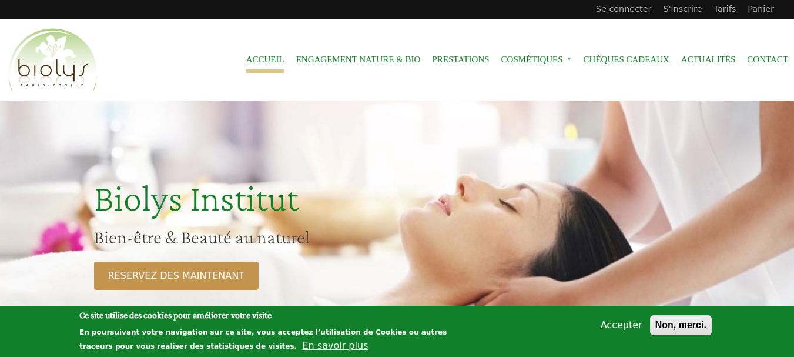
click at [623, 326] on button "Accepter" at bounding box center [621, 325] width 51 height 14
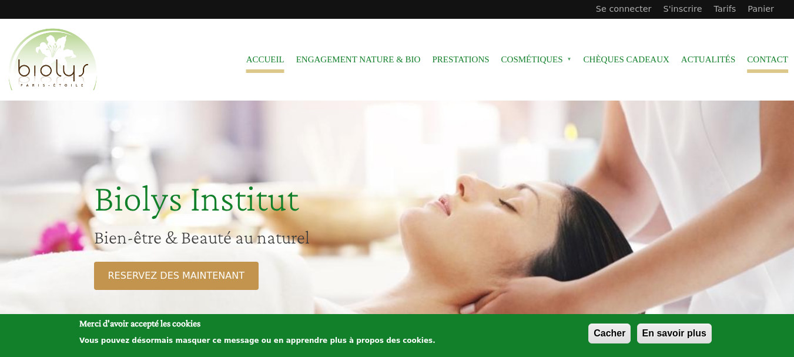
click at [766, 62] on link "Contact" at bounding box center [767, 59] width 41 height 26
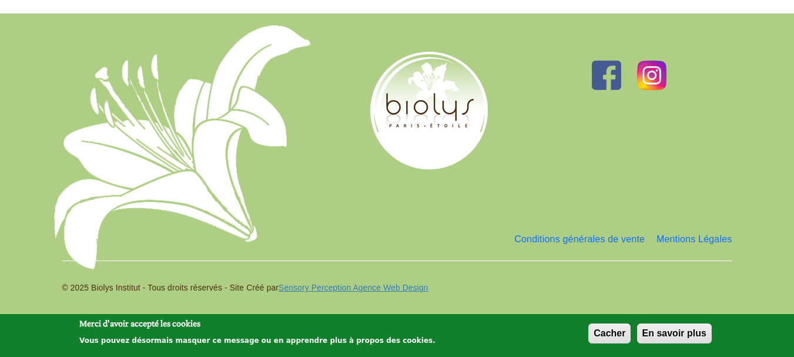
scroll to position [1986, 0]
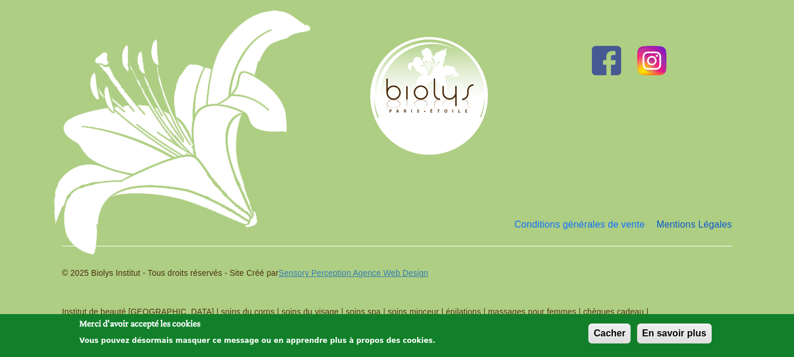
click at [709, 223] on link "Mentions Légales" at bounding box center [695, 225] width 76 height 24
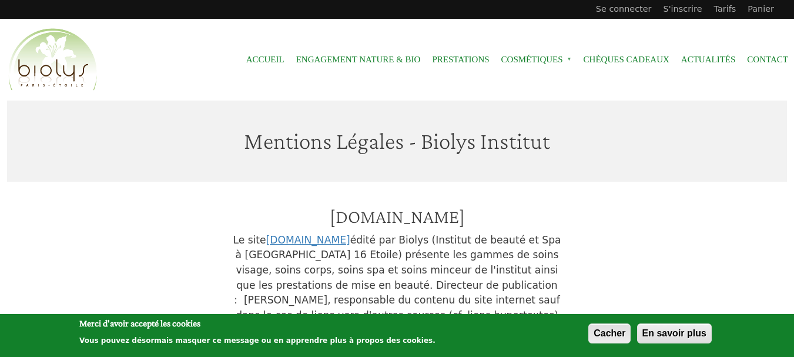
click at [603, 332] on button "Cacher" at bounding box center [610, 333] width 42 height 20
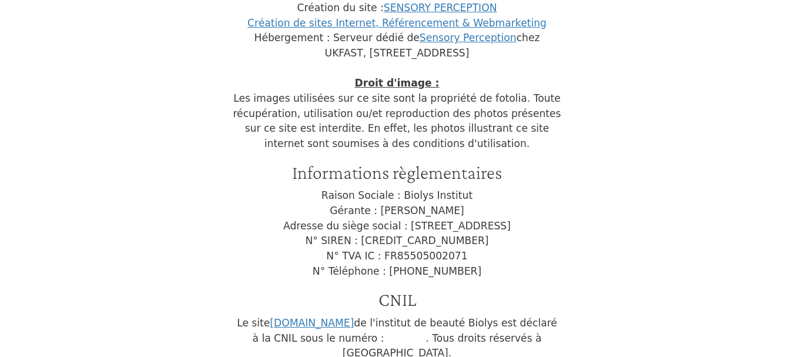
scroll to position [353, 0]
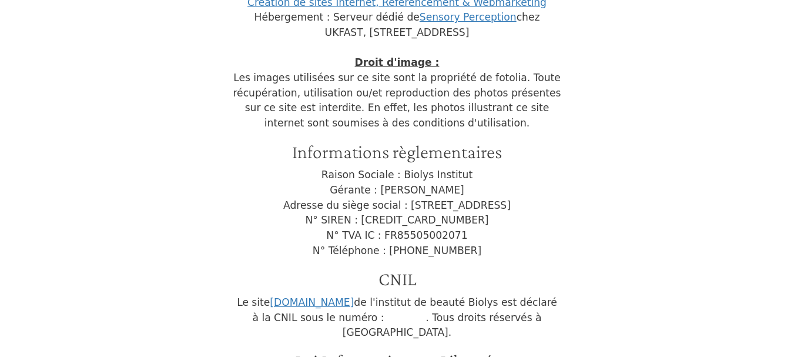
drag, startPoint x: 408, startPoint y: 233, endPoint x: 463, endPoint y: 235, distance: 54.7
click at [463, 235] on p "Raison Sociale : Biolys Institut Gérante : [PERSON_NAME] Adresse du siège socia…" at bounding box center [397, 213] width 329 height 91
copy p "505002071"
